Goal: Information Seeking & Learning: Learn about a topic

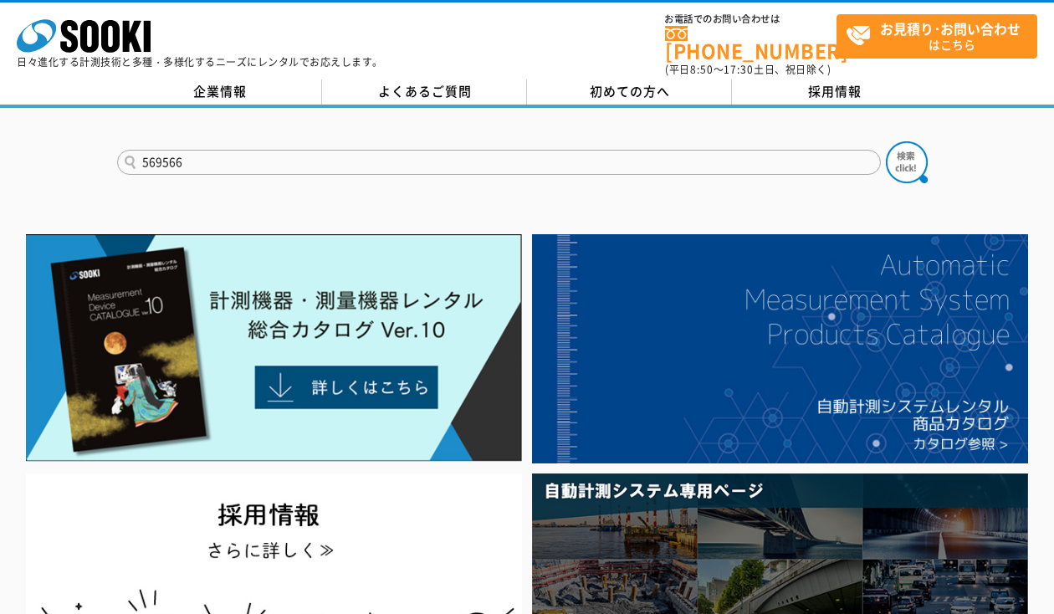
type input "569566"
click at [886, 141] on button at bounding box center [907, 162] width 42 height 42
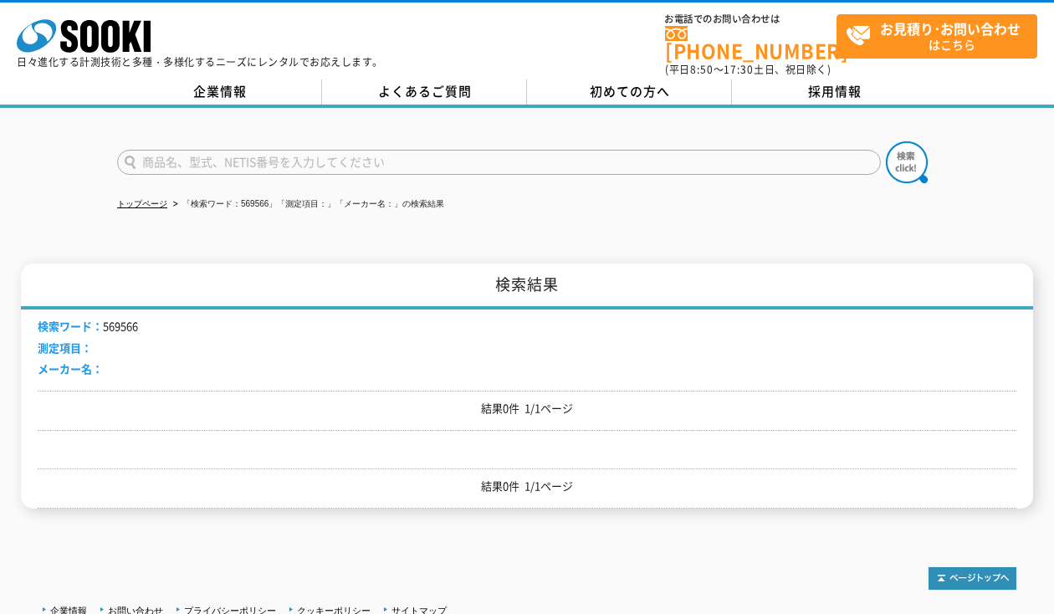
click at [339, 150] on input "text" at bounding box center [499, 162] width 764 height 25
type input "サーモグラフ"
click at [886, 141] on button at bounding box center [907, 162] width 42 height 42
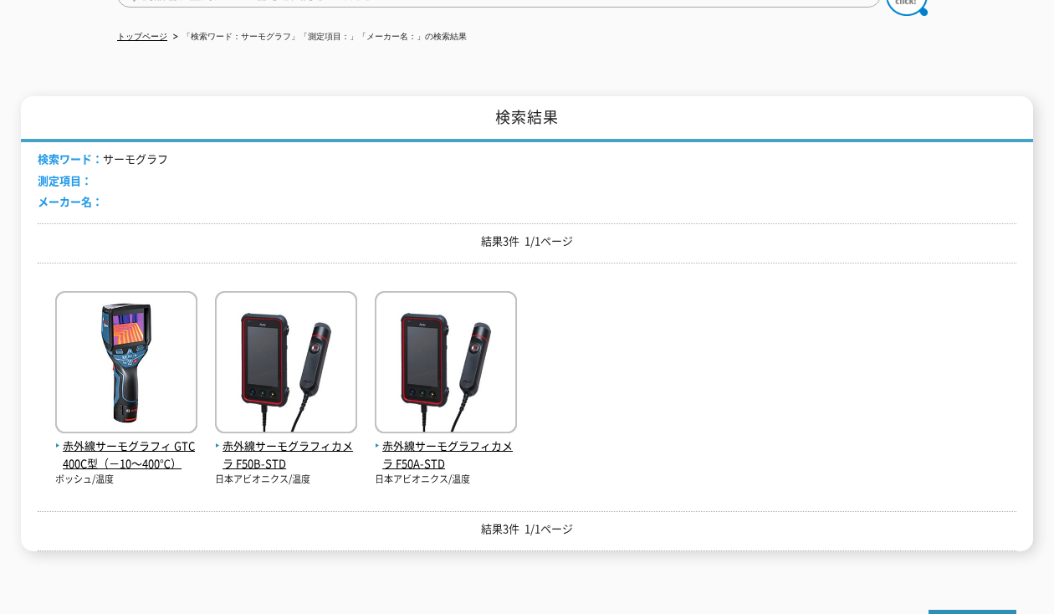
scroll to position [251, 0]
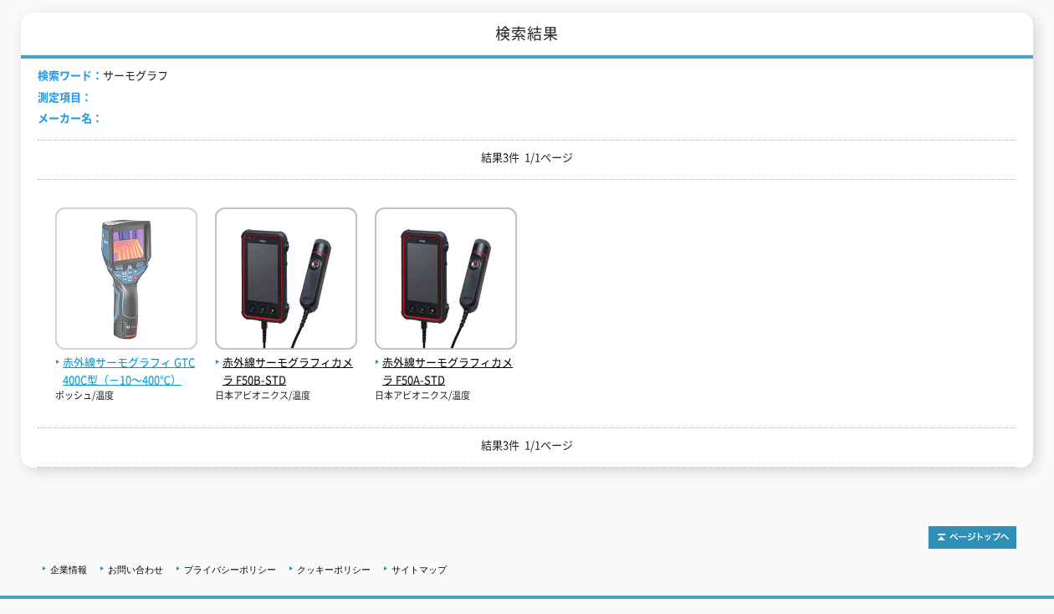
click at [130, 266] on img at bounding box center [126, 280] width 142 height 146
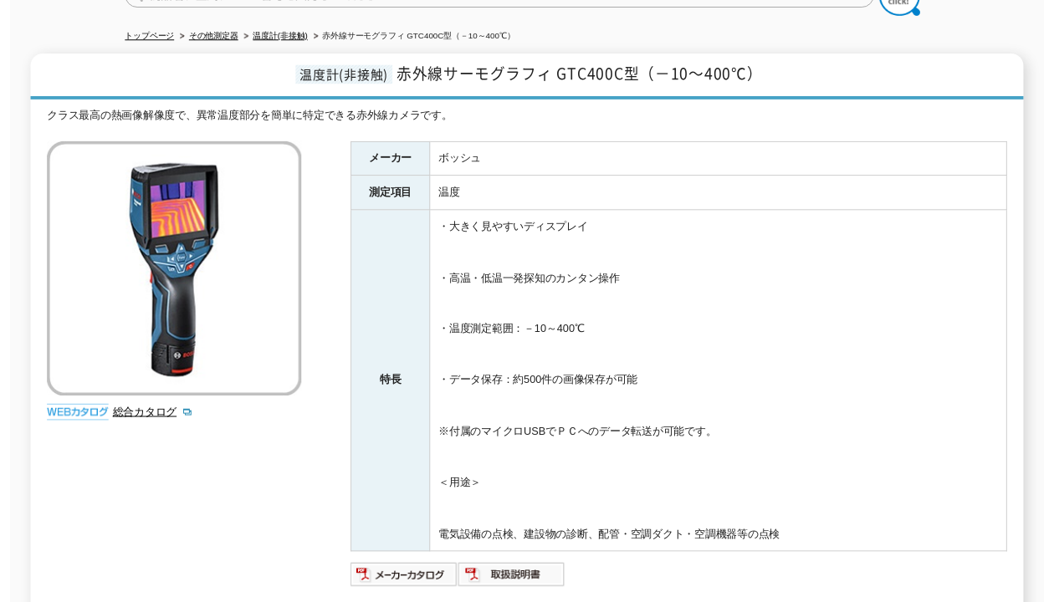
scroll to position [84, 0]
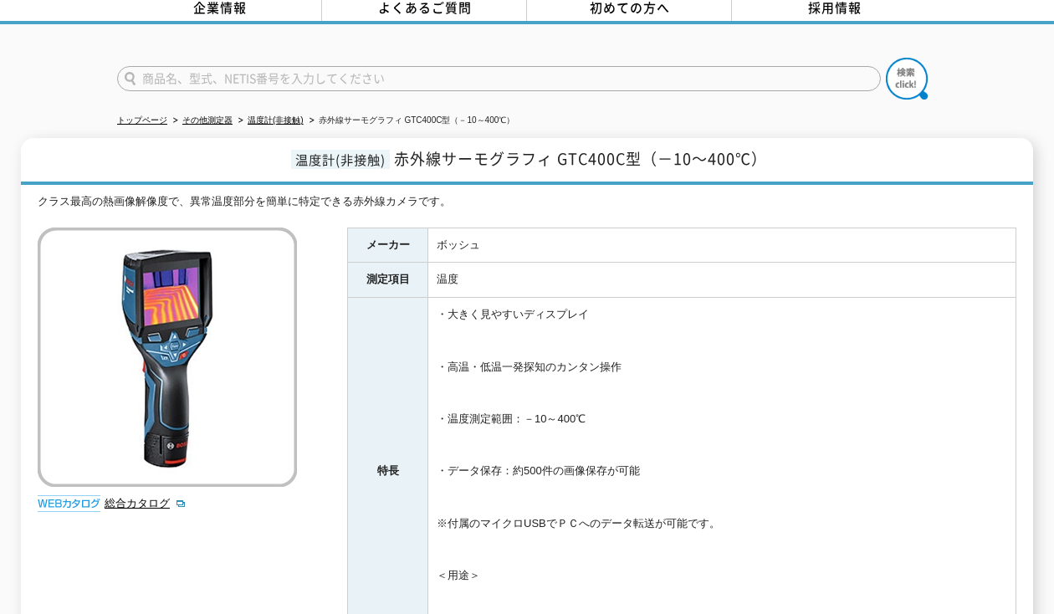
click at [742, 370] on td "・大きく見やすいディスプレイ ・高温・低温一発探知のカンタン操作 ・温度測定範囲：－10～400℃ ・データ保存：約500件の画像保存が可能 ※付属のマイクロ…" at bounding box center [722, 472] width 588 height 348
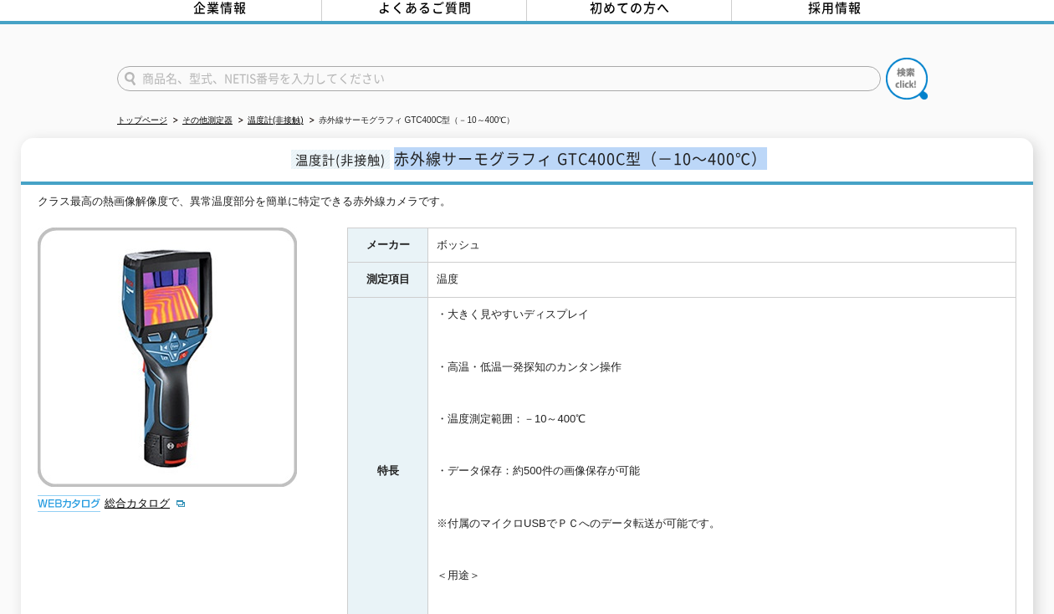
drag, startPoint x: 398, startPoint y: 151, endPoint x: 784, endPoint y: 151, distance: 385.6
click at [784, 151] on h1 "温度計(非接触) 赤外線サーモグラフィ GTC400C型（－10～400℃）" at bounding box center [527, 161] width 1012 height 47
copy span "赤外線サーモグラフィ GTC400C型（－10～400℃）"
click at [589, 151] on span "赤外線サーモグラフィ GTC400C型（－10～400℃）" at bounding box center [580, 158] width 373 height 23
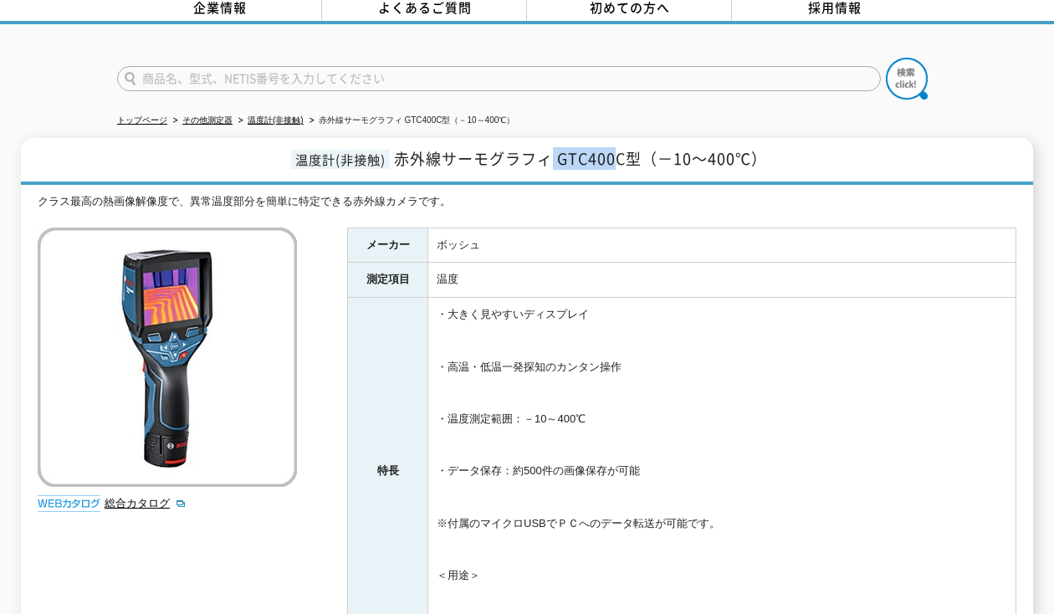
drag, startPoint x: 555, startPoint y: 153, endPoint x: 620, endPoint y: 154, distance: 65.3
click at [620, 154] on span "赤外線サーモグラフィ GTC400C型（－10～400℃）" at bounding box center [580, 158] width 373 height 23
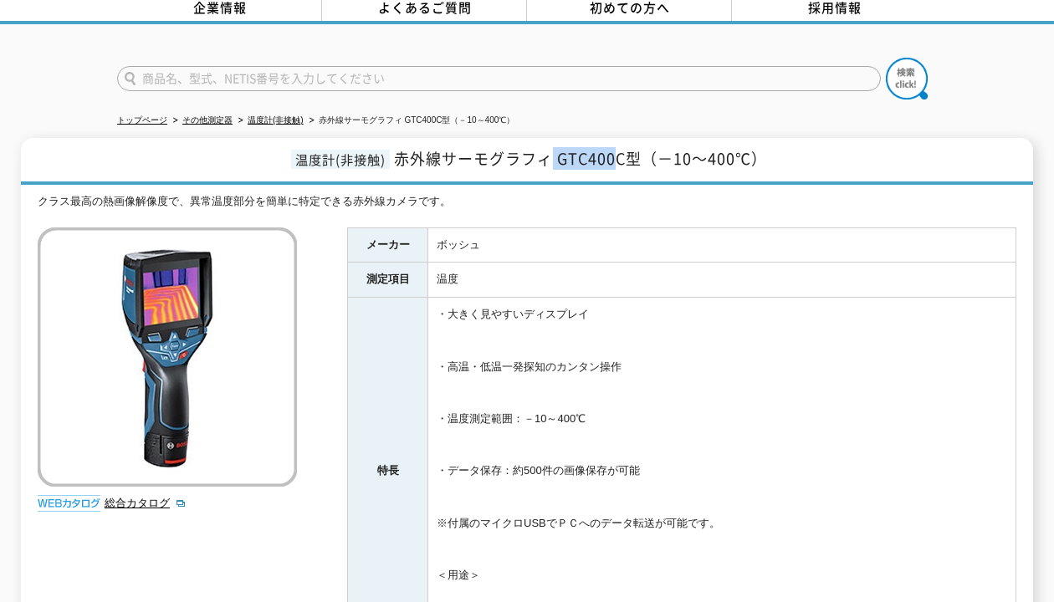
copy span "GTC400"
